Goal: Book appointment/travel/reservation

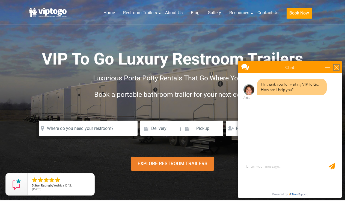
click at [337, 66] on div "close" at bounding box center [336, 67] width 5 height 5
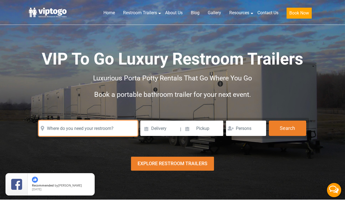
click at [92, 129] on input "text" at bounding box center [88, 128] width 99 height 15
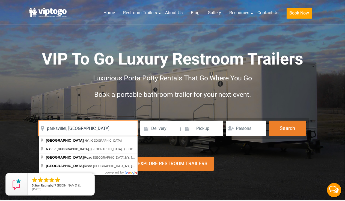
type input "parksvillel, [GEOGRAPHIC_DATA]"
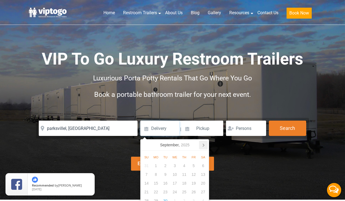
click at [204, 145] on icon at bounding box center [203, 145] width 1 height 3
click at [195, 175] on div "10" at bounding box center [194, 174] width 10 height 9
type input "[DATE]"
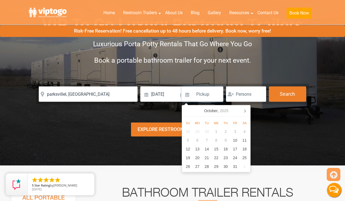
scroll to position [44, 0]
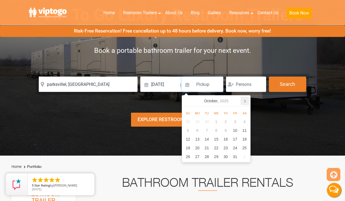
click at [246, 101] on icon at bounding box center [245, 101] width 1 height 3
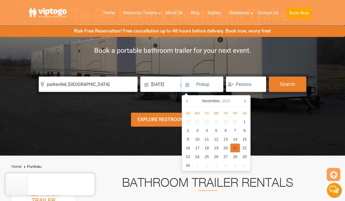
click at [235, 148] on div "21" at bounding box center [236, 147] width 10 height 9
type input "[DATE]"
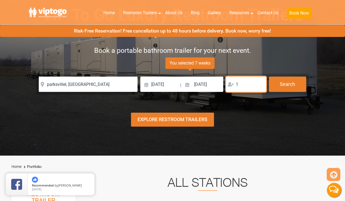
click at [260, 85] on input "1" at bounding box center [246, 84] width 40 height 15
click at [259, 83] on input "2" at bounding box center [246, 84] width 40 height 15
click at [259, 83] on input "3" at bounding box center [246, 84] width 40 height 15
type input "4"
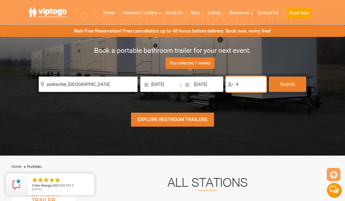
click at [259, 83] on input "4" at bounding box center [246, 84] width 40 height 15
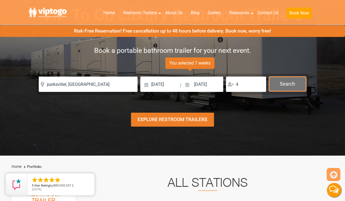
click at [285, 84] on button "Search" at bounding box center [287, 84] width 37 height 15
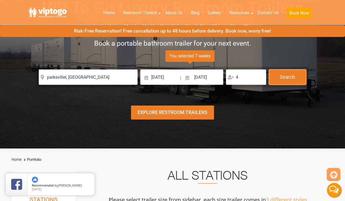
scroll to position [0, 0]
